Goal: Information Seeking & Learning: Learn about a topic

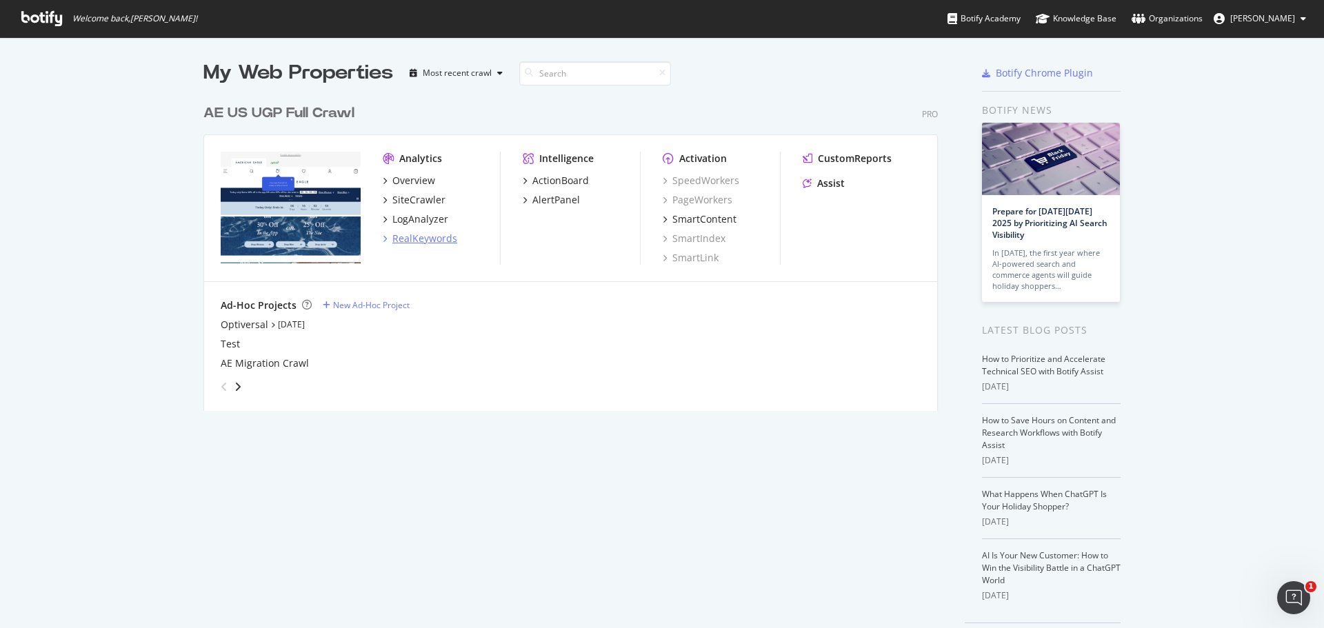
click at [413, 241] on div "RealKeywords" at bounding box center [424, 239] width 65 height 14
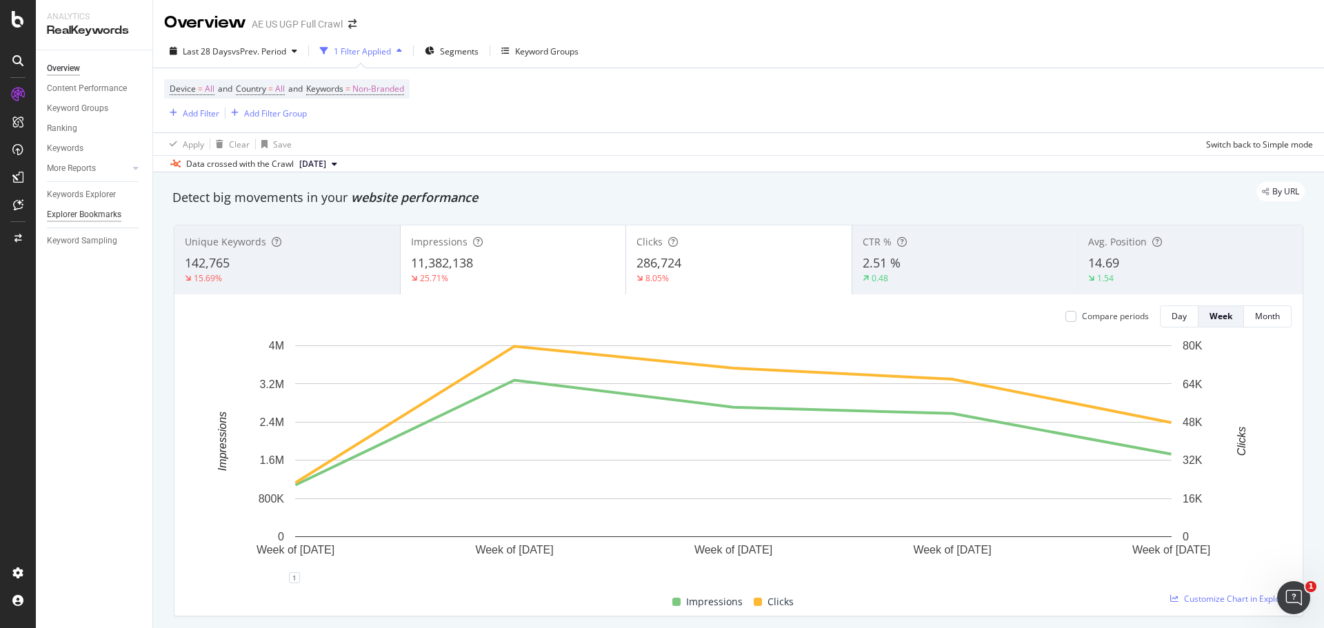
click at [74, 213] on div "Explorer Bookmarks" at bounding box center [84, 215] width 74 height 14
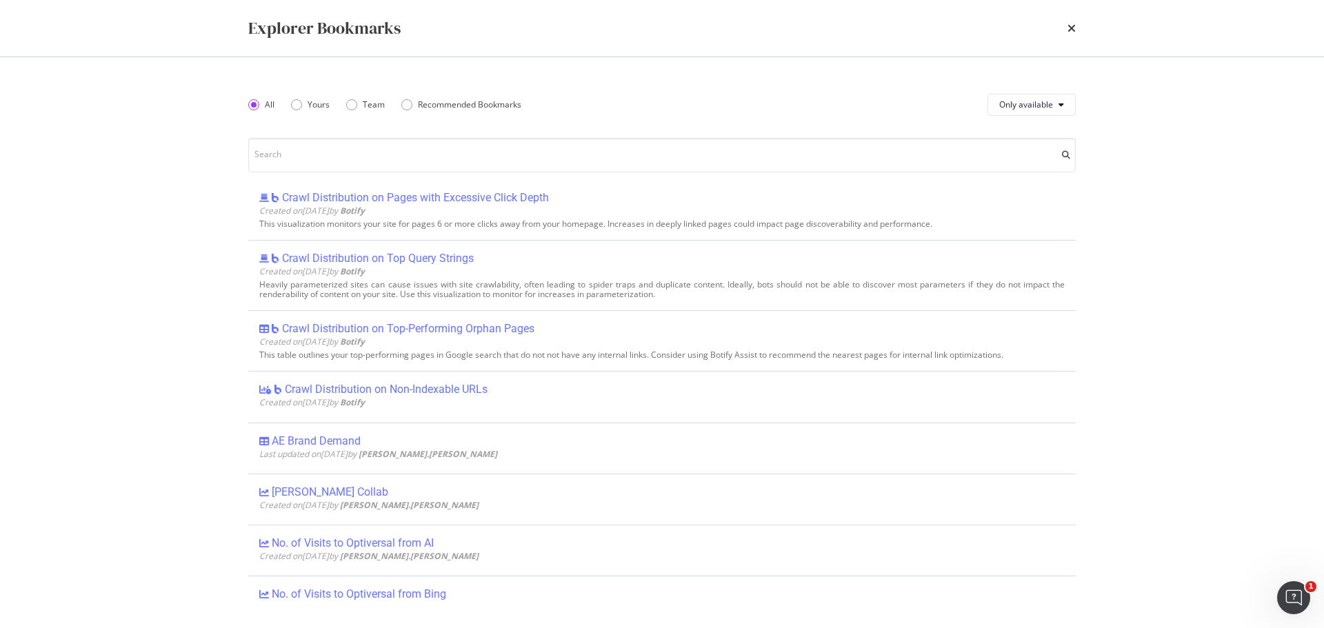
scroll to position [345, 0]
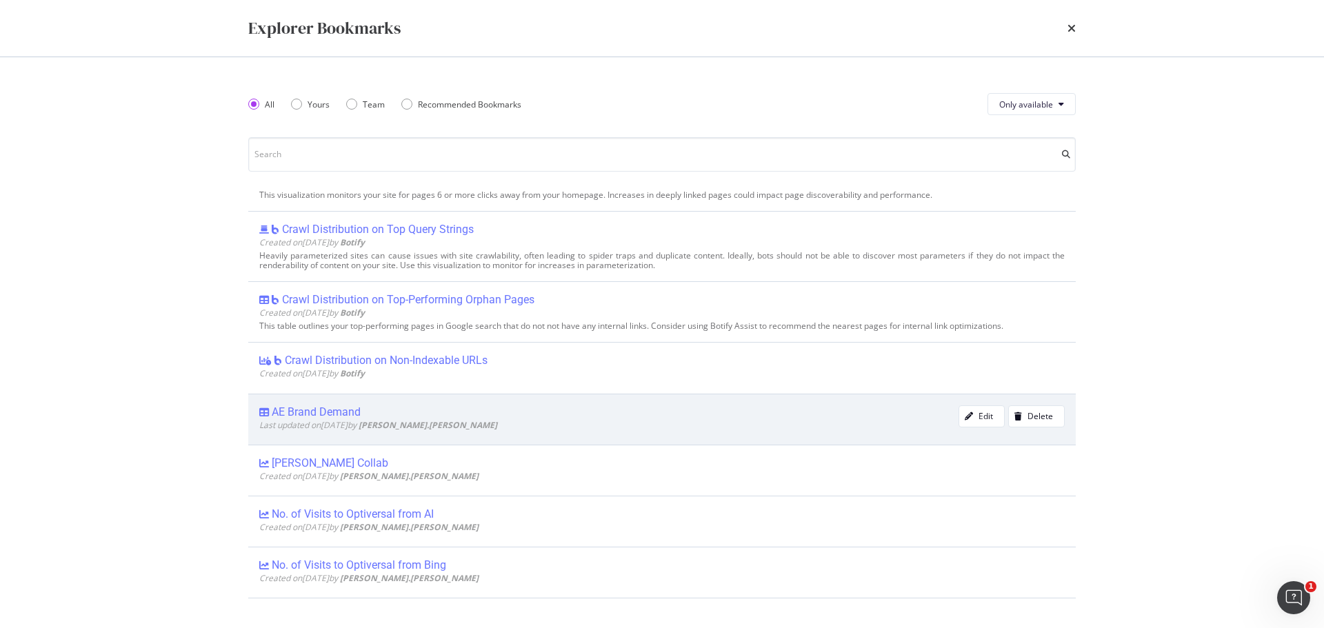
click at [310, 412] on div "AE Brand Demand" at bounding box center [316, 412] width 89 height 14
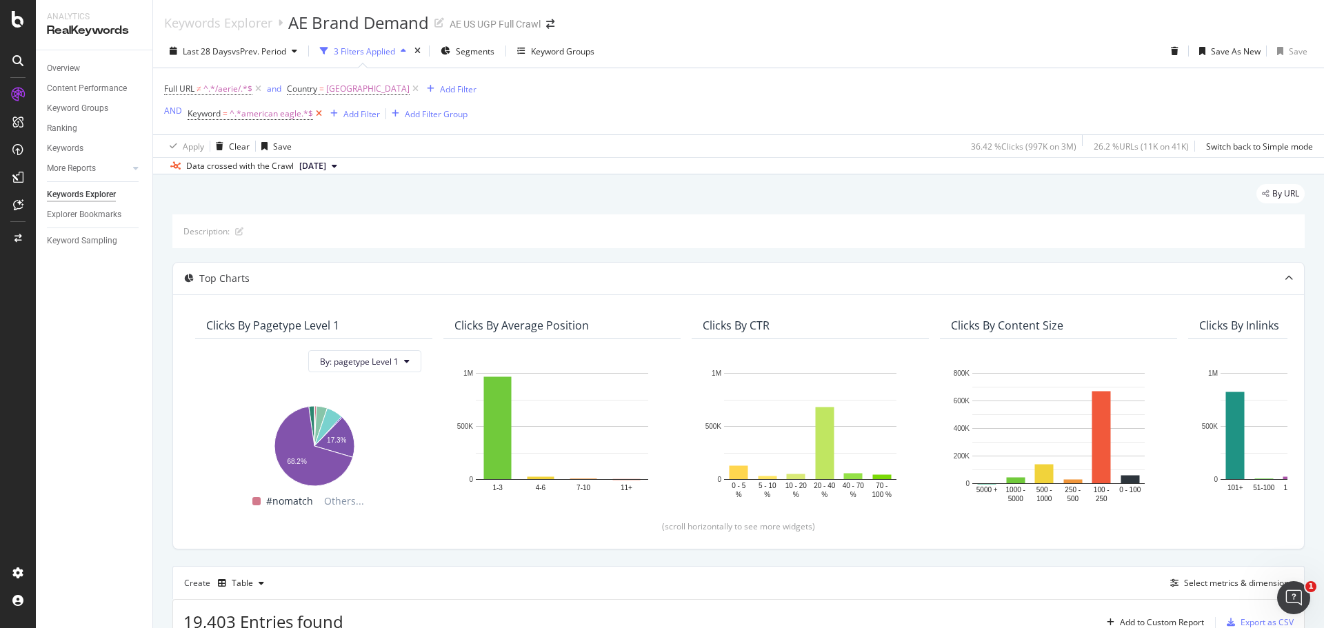
click at [318, 114] on icon at bounding box center [319, 114] width 12 height 14
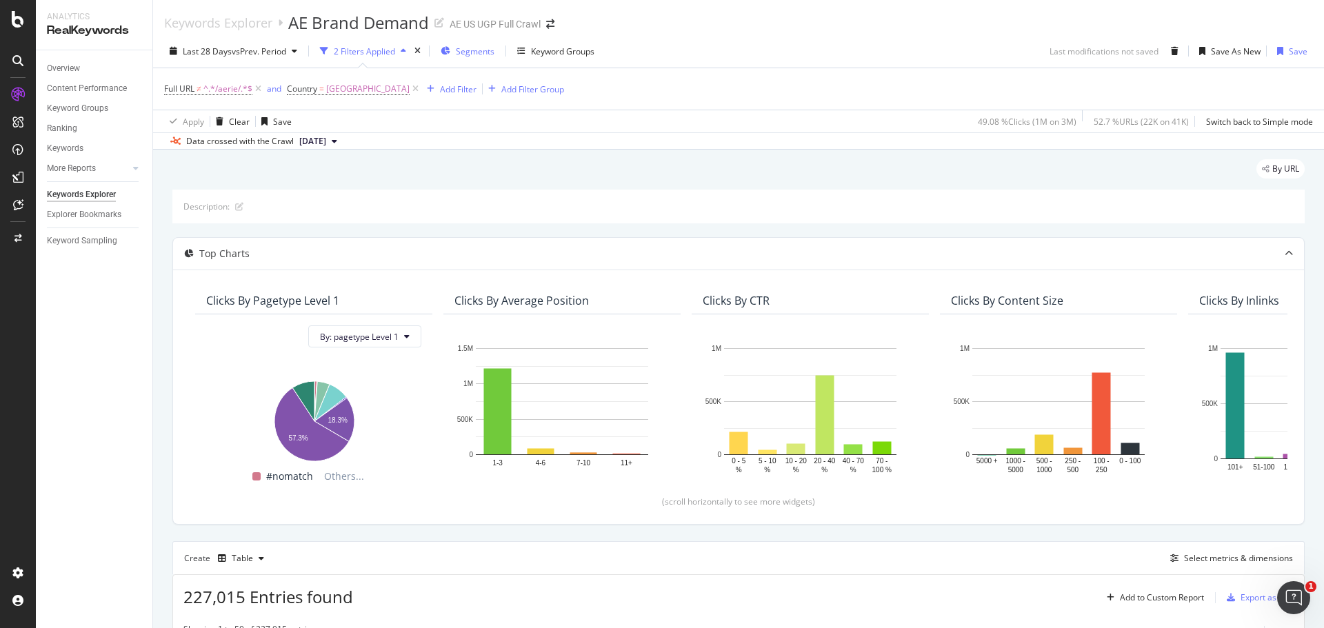
click at [482, 50] on span "Segments" at bounding box center [475, 52] width 39 height 12
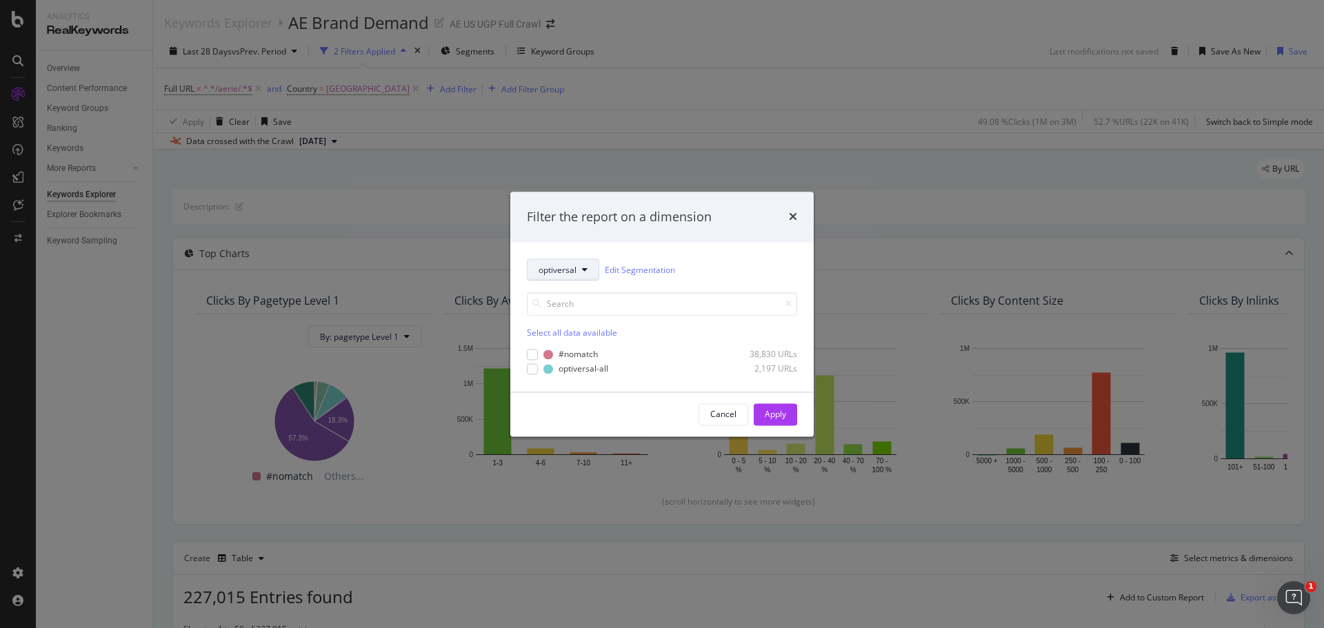
click at [559, 271] on span "optiversal" at bounding box center [558, 270] width 38 height 12
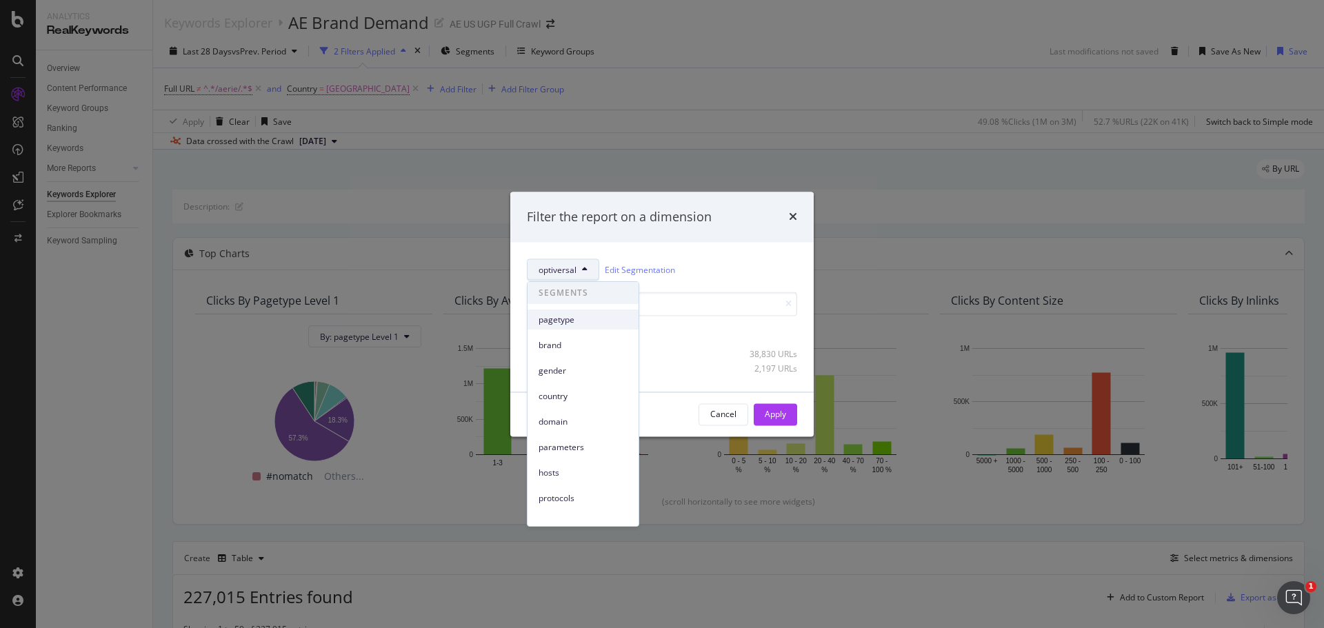
click at [579, 319] on span "pagetype" at bounding box center [583, 320] width 89 height 12
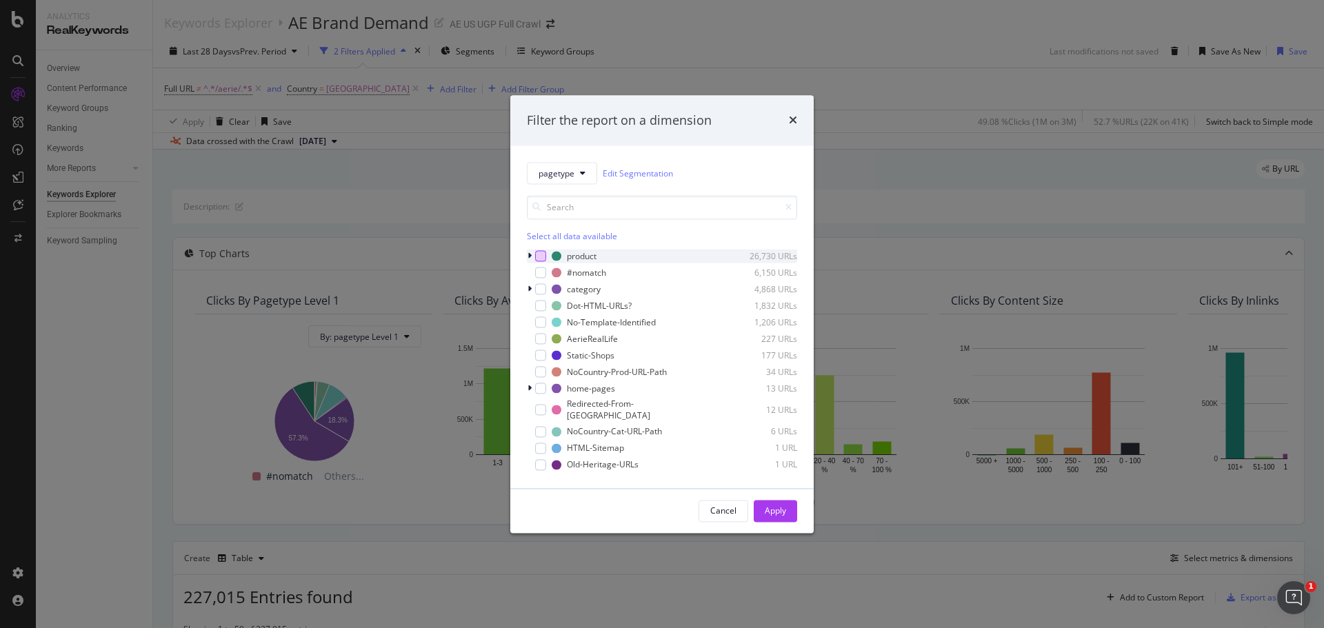
click at [537, 262] on div "modal" at bounding box center [540, 256] width 11 height 11
click at [783, 510] on div "Apply" at bounding box center [775, 511] width 21 height 12
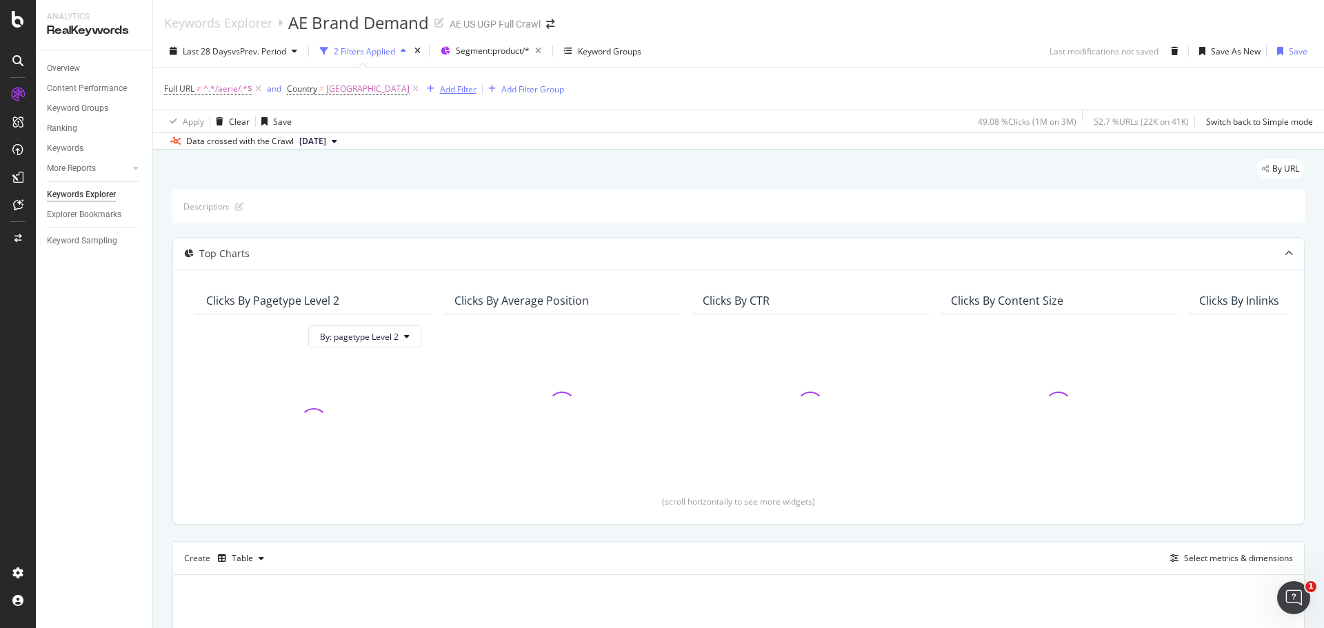
click at [476, 87] on div "Add Filter" at bounding box center [458, 89] width 37 height 12
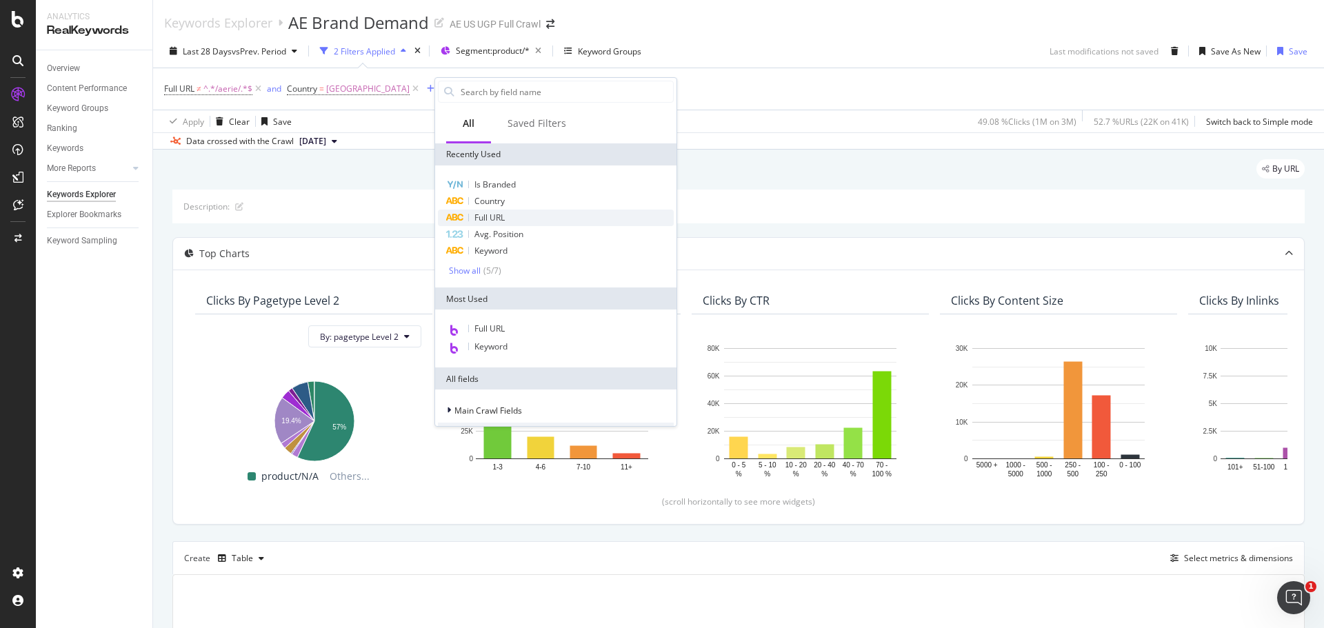
click at [526, 214] on div "Full URL" at bounding box center [556, 218] width 236 height 17
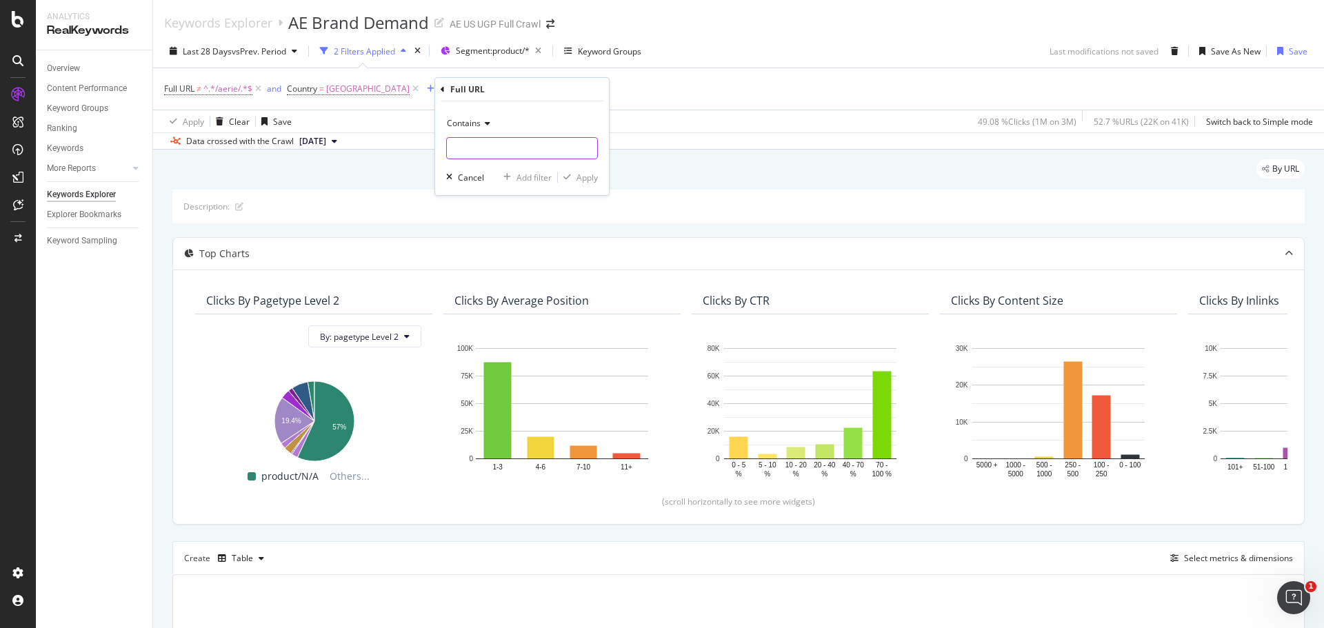
click at [478, 148] on input "text" at bounding box center [522, 148] width 150 height 22
type input "/us/en/"
click at [591, 174] on div "Apply" at bounding box center [586, 178] width 21 height 12
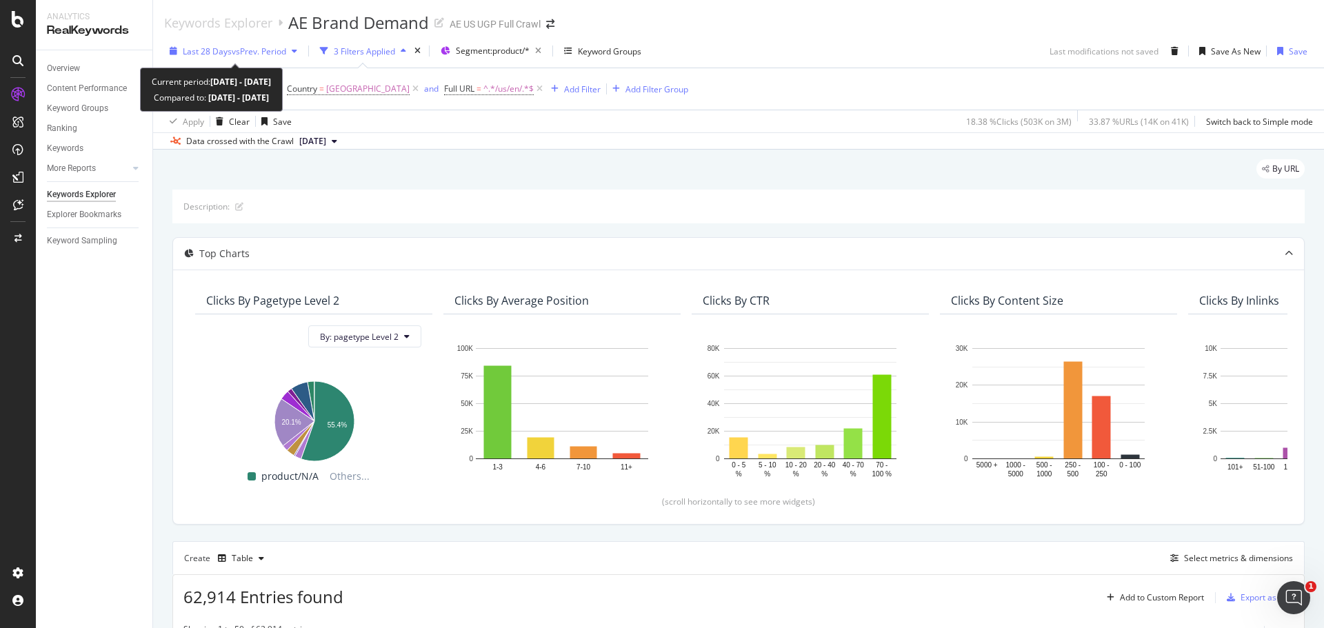
click at [257, 43] on div "Last 28 Days vs Prev. Period" at bounding box center [233, 51] width 139 height 21
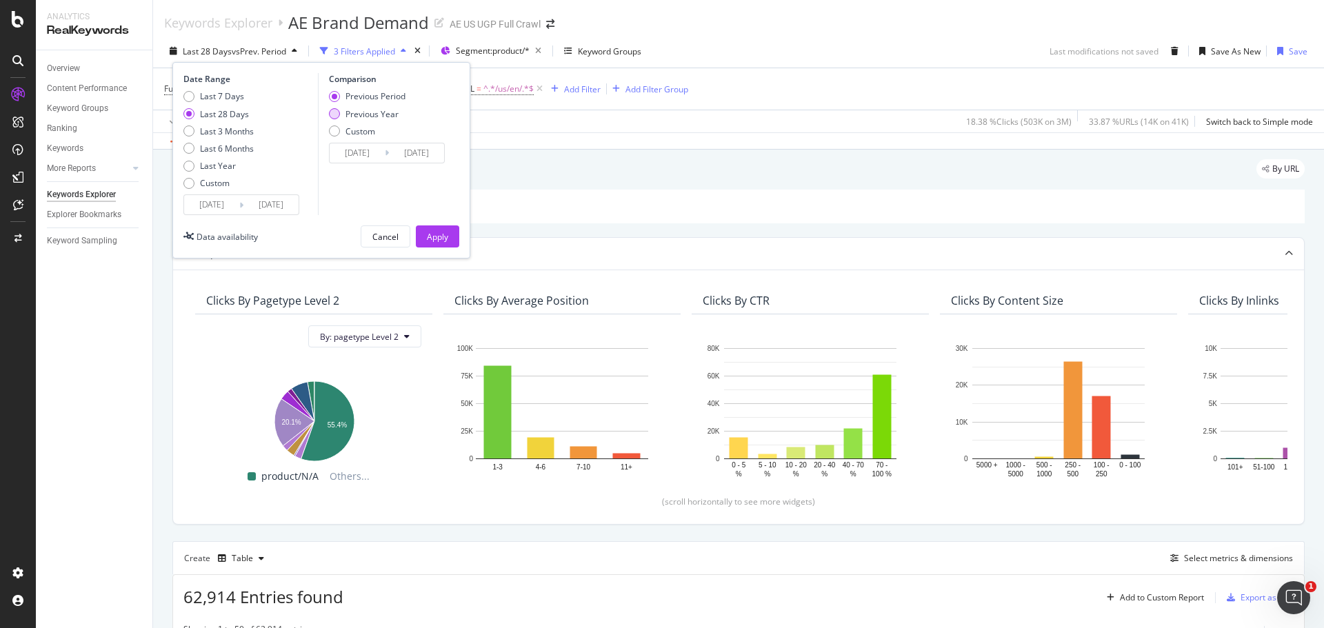
click at [367, 117] on div "Previous Year" at bounding box center [371, 114] width 53 height 12
type input "[DATE]"
click at [436, 234] on div "Apply" at bounding box center [437, 237] width 21 height 12
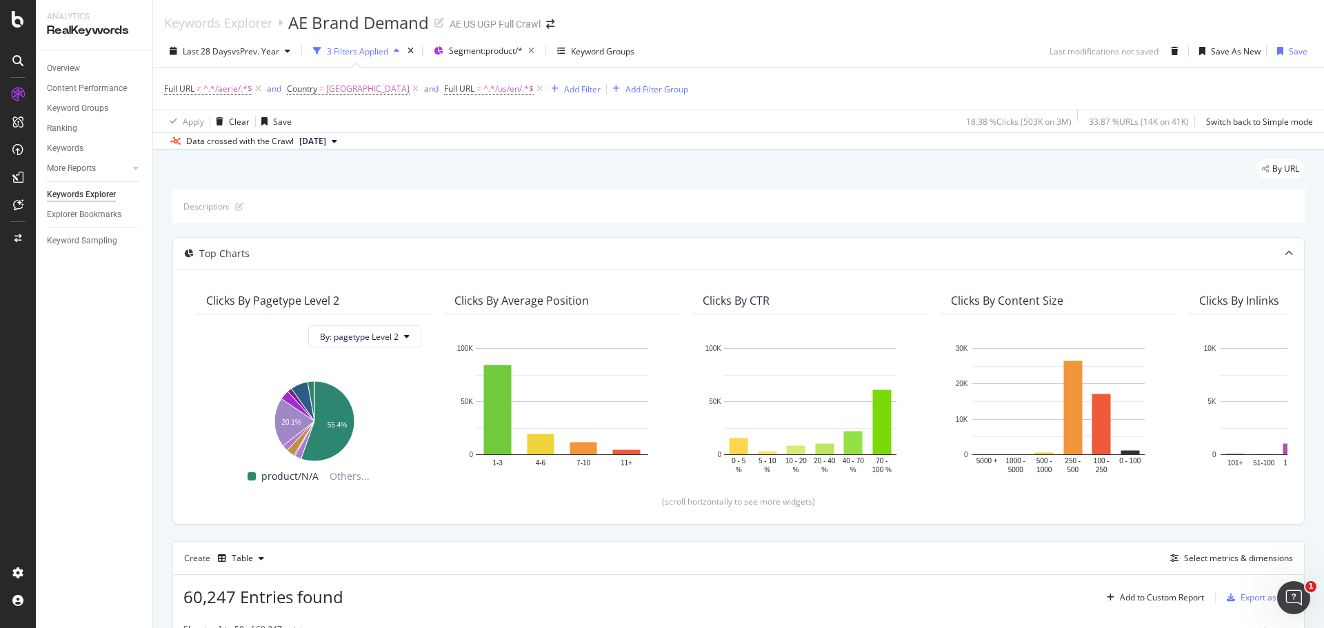
click at [832, 37] on div "Last 28 Days vs Prev. Year 3 Filters Applied Segment: product/* Keyword Groups …" at bounding box center [738, 91] width 1171 height 115
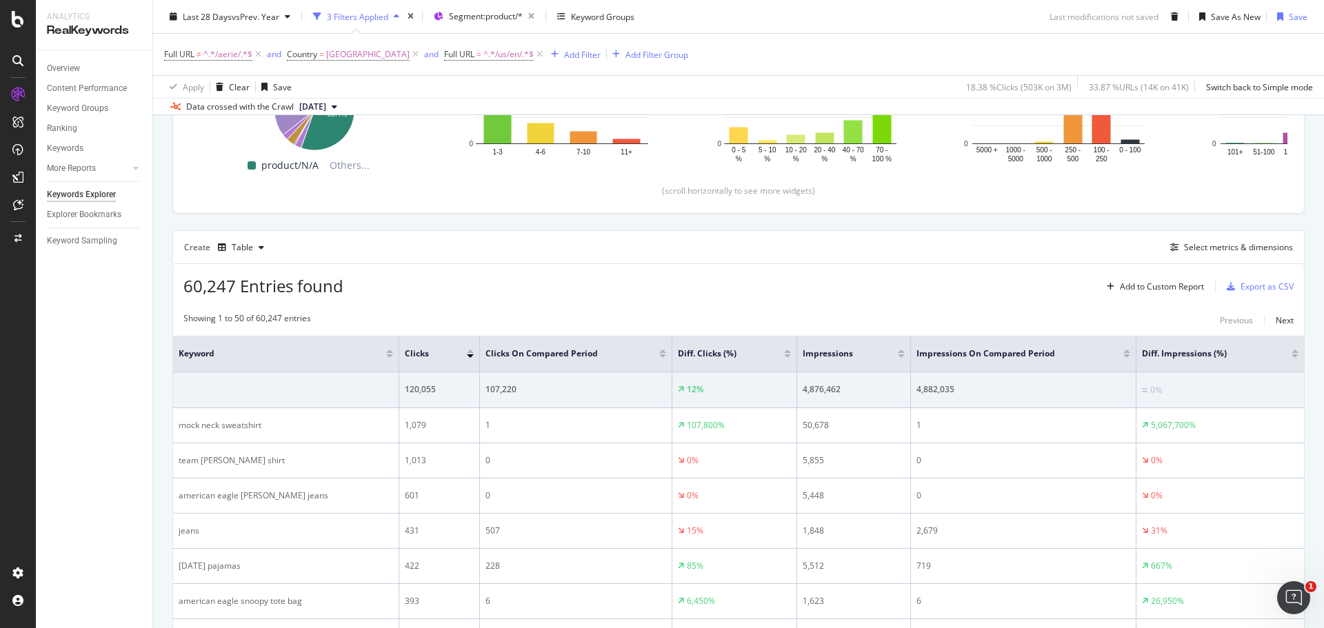
scroll to position [345, 0]
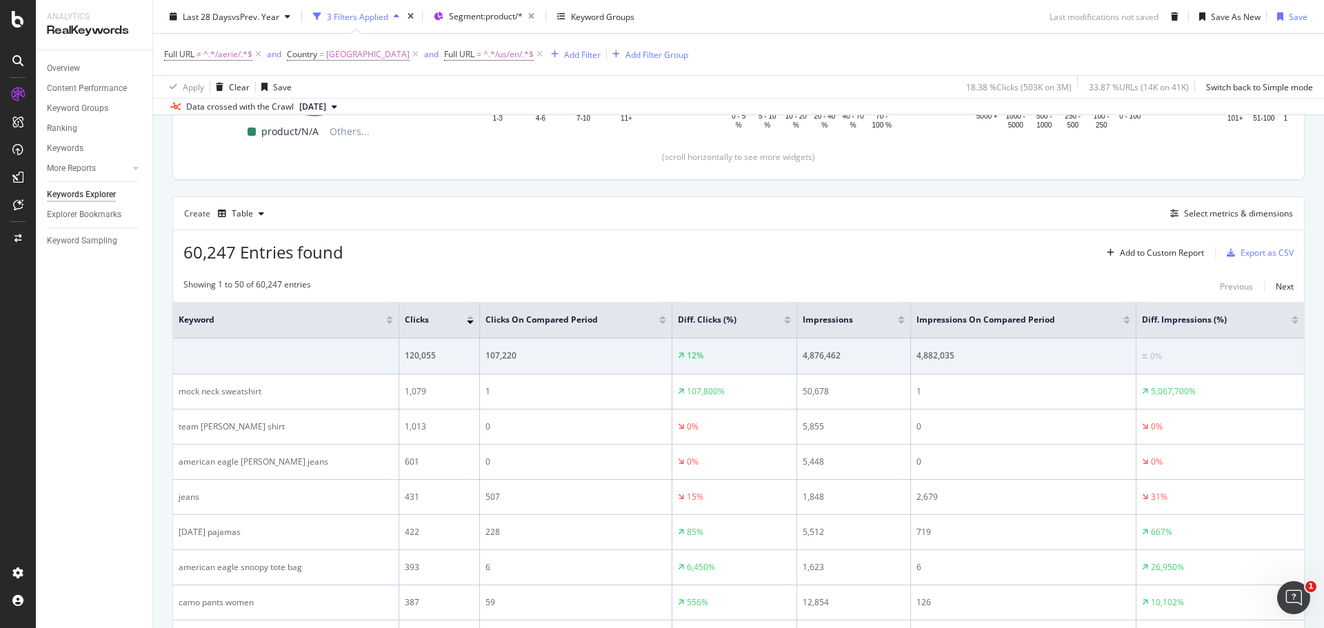
click at [788, 321] on div at bounding box center [787, 322] width 7 height 3
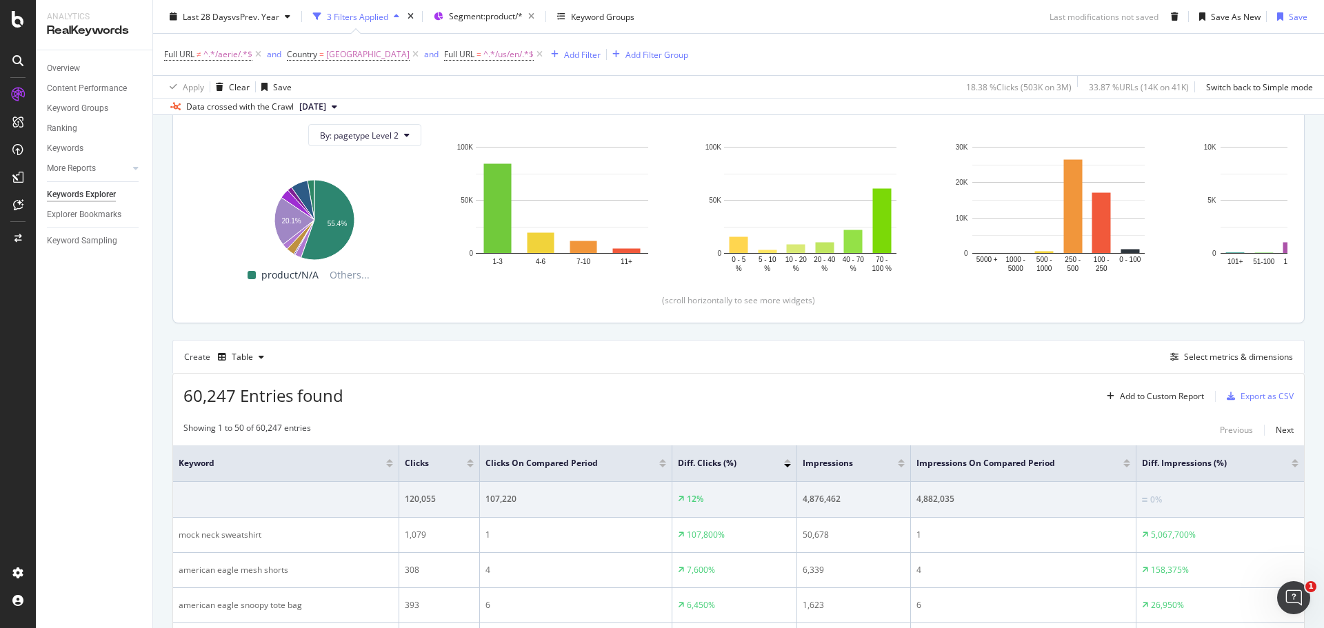
scroll to position [345, 0]
